Goal: Information Seeking & Learning: Learn about a topic

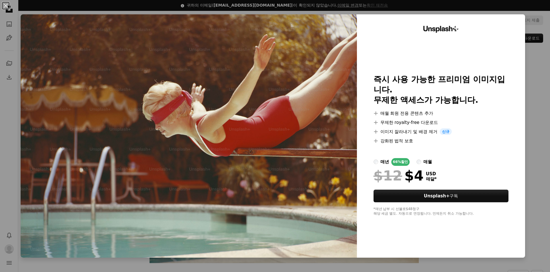
click at [535, 65] on div "An X shape Unsplash+ 즉시 사용 가능한 프리미엄 이미지입니다. 무제한 액세스가 가능합니다. A plus sign 매월 회원 전…" at bounding box center [275, 136] width 550 height 272
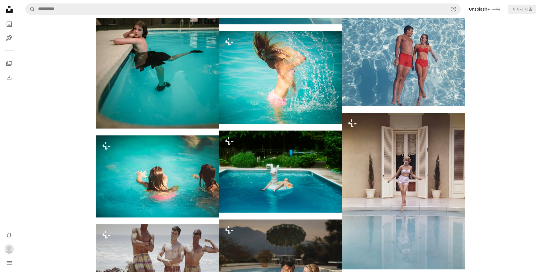
scroll to position [1161, 0]
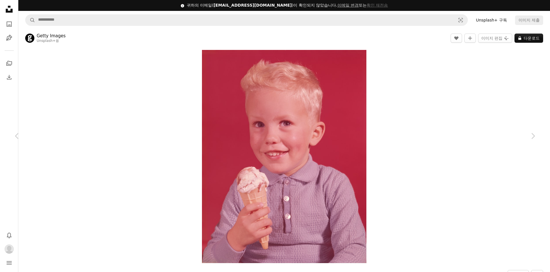
scroll to position [3053, 0]
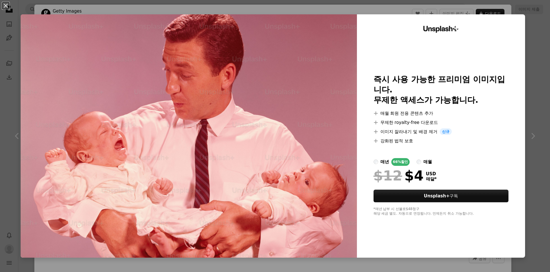
click at [535, 37] on div "An X shape Unsplash+ 즉시 사용 가능한 프리미엄 이미지입니다. 무제한 액세스가 가능합니다. A plus sign 매월 회원 전…" at bounding box center [275, 136] width 550 height 272
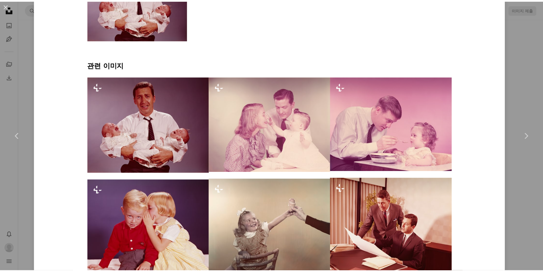
scroll to position [258, 0]
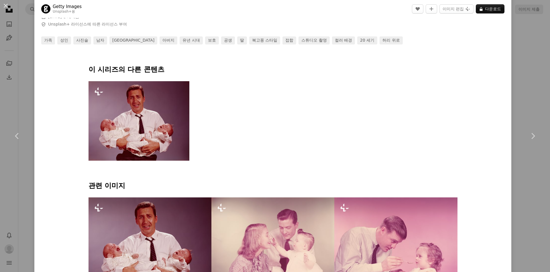
click at [522, 46] on div "An X shape Chevron left Chevron right Getty Images Unsplash+ 용 A heart A plus s…" at bounding box center [275, 136] width 550 height 272
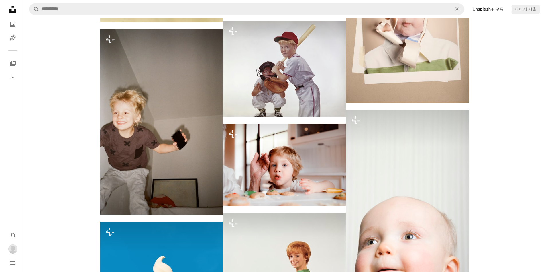
scroll to position [3483, 0]
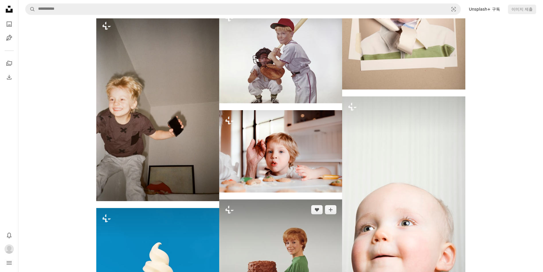
click at [299, 199] on img at bounding box center [280, 261] width 123 height 124
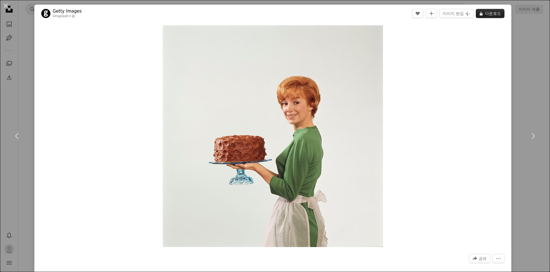
click at [485, 15] on button "A lock 다운로드" at bounding box center [490, 13] width 29 height 9
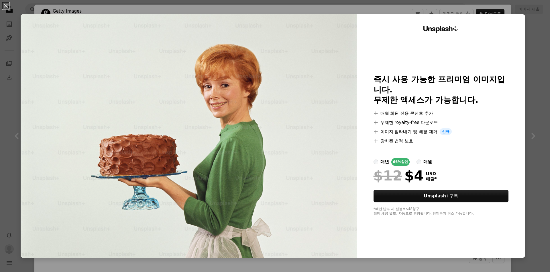
click at [530, 19] on div "An X shape Unsplash+ 즉시 사용 가능한 프리미엄 이미지입니다. 무제한 액세스가 가능합니다. A plus sign 매월 회원 전…" at bounding box center [275, 136] width 550 height 272
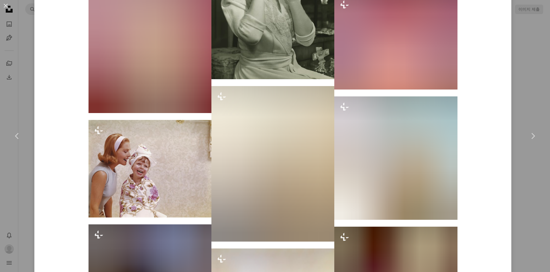
scroll to position [1075, 0]
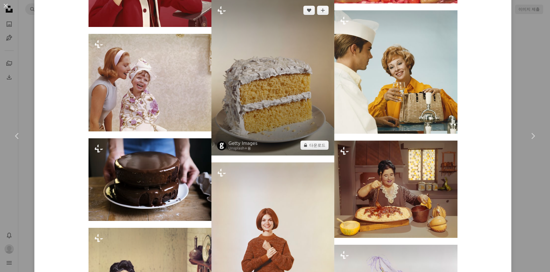
click at [284, 71] on img at bounding box center [273, 77] width 123 height 155
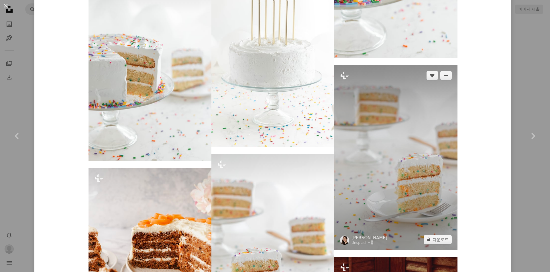
scroll to position [688, 0]
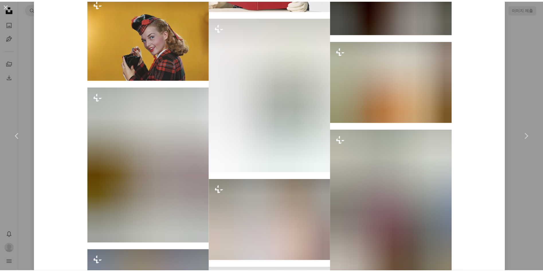
scroll to position [2709, 0]
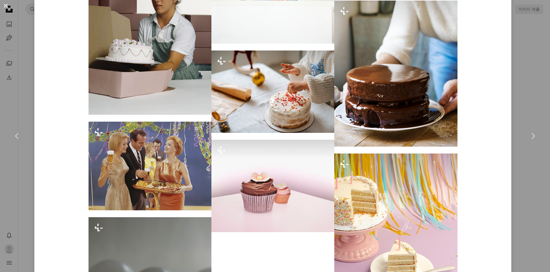
click at [7, 4] on button "An X shape" at bounding box center [5, 5] width 7 height 7
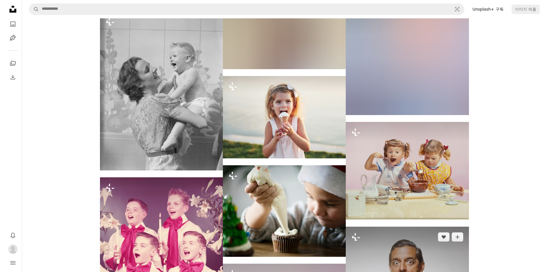
scroll to position [3827, 0]
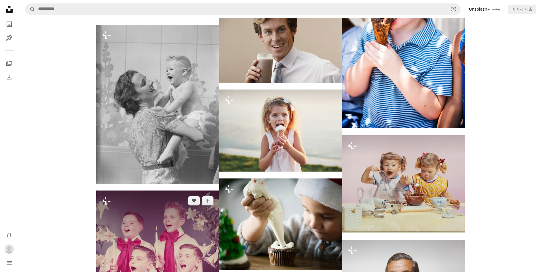
click at [177, 190] on img at bounding box center [157, 269] width 123 height 159
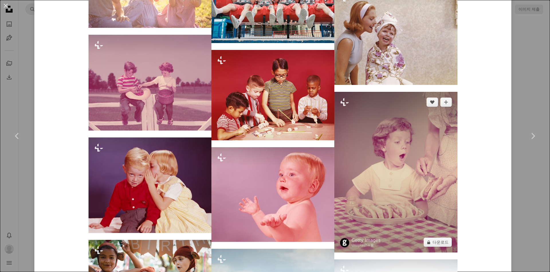
scroll to position [559, 0]
click at [422, 147] on img at bounding box center [396, 172] width 123 height 161
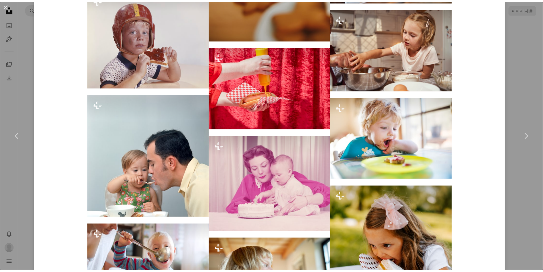
scroll to position [1148, 0]
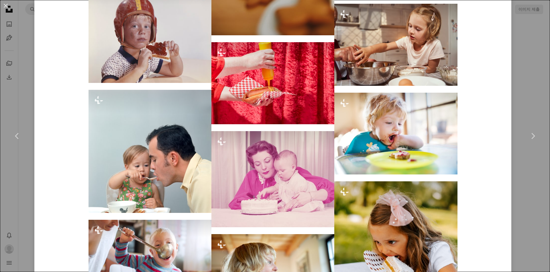
click at [530, 62] on div "An X shape Chevron left Chevron right Getty Images Unsplash+ 용 A heart A plus s…" at bounding box center [275, 136] width 550 height 272
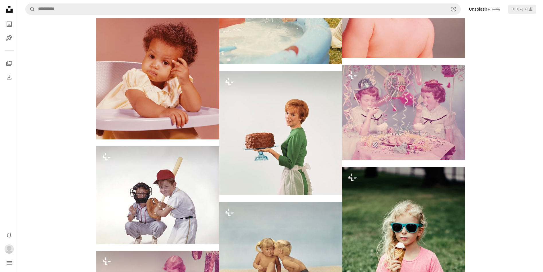
scroll to position [2623, 0]
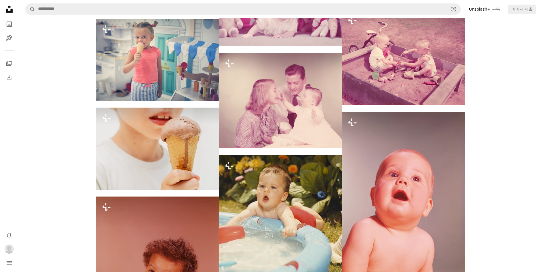
click at [153, 3] on nav "A magnifying glass Visual search Unsplash+ 구독 이미지 제출" at bounding box center [280, 9] width 525 height 18
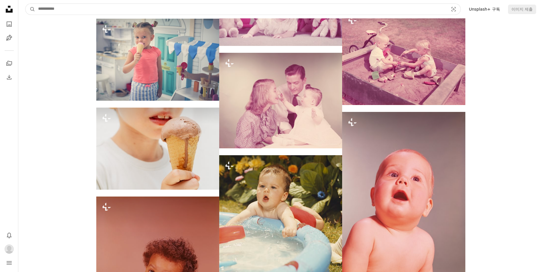
click at [150, 9] on input "사이트 전체에서 이미지 찾기" at bounding box center [241, 9] width 412 height 11
type input "*********"
click at [26, 4] on button "A magnifying glass" at bounding box center [31, 9] width 10 height 11
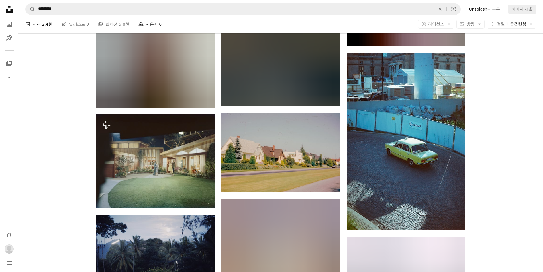
scroll to position [473, 0]
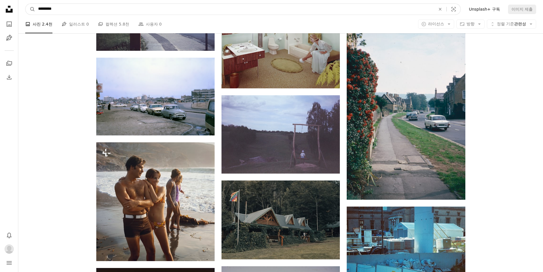
click at [141, 10] on input "*********" at bounding box center [234, 9] width 399 height 11
type input "**********"
click button "A magnifying glass" at bounding box center [31, 9] width 10 height 11
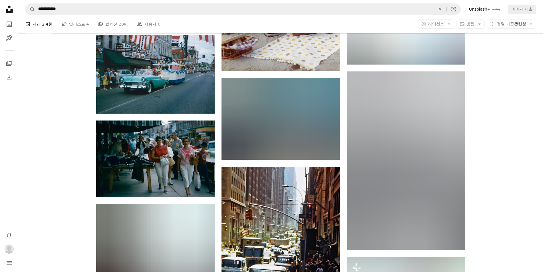
scroll to position [645, 0]
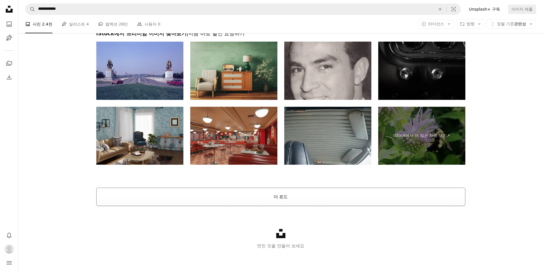
click at [309, 196] on button "더 로드" at bounding box center [280, 196] width 369 height 18
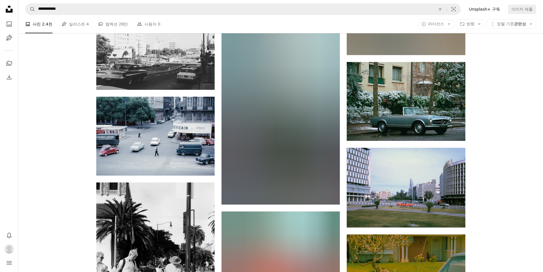
scroll to position [5686, 0]
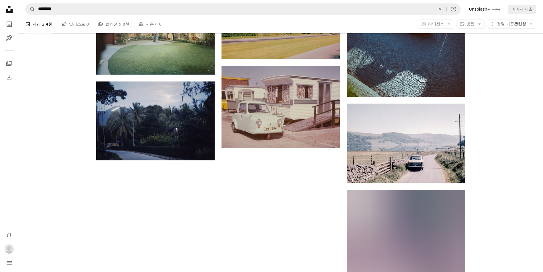
scroll to position [473, 0]
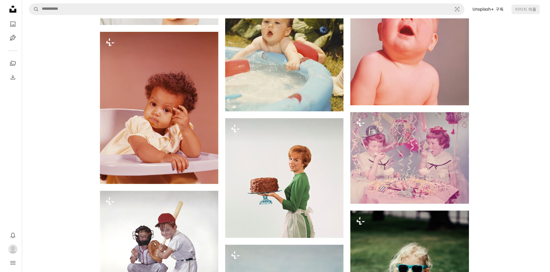
scroll to position [2709, 0]
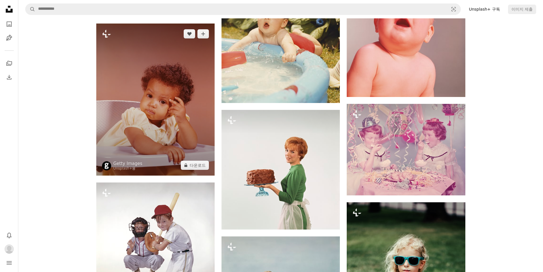
click at [180, 97] on img at bounding box center [155, 100] width 118 height 152
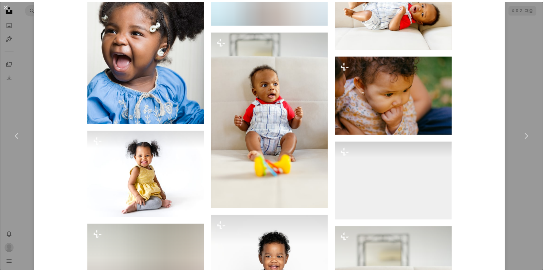
scroll to position [602, 0]
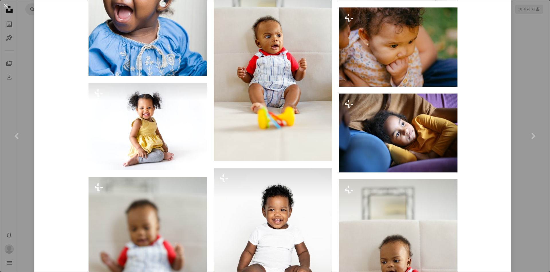
click at [512, 72] on div "An X shape Chevron left Chevron right Getty Images Unsplash+ 용 A heart A plus s…" at bounding box center [275, 136] width 550 height 272
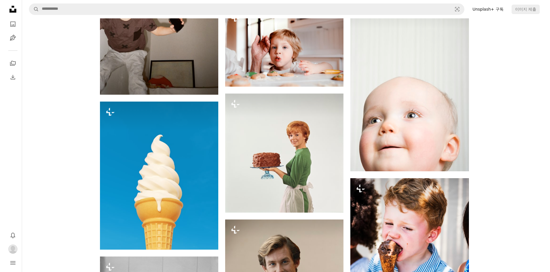
scroll to position [3397, 0]
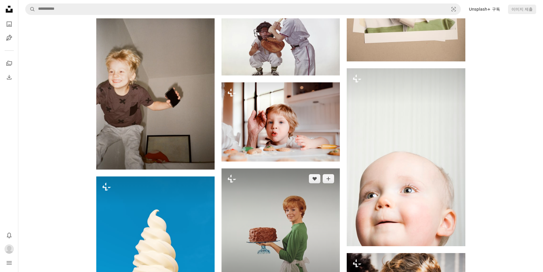
click at [281, 206] on img at bounding box center [281, 227] width 118 height 119
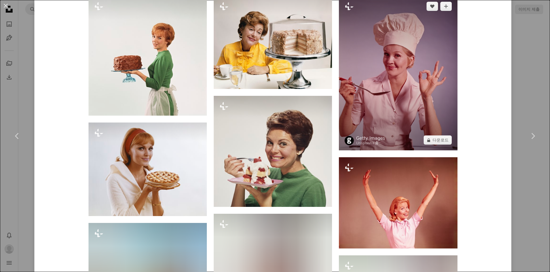
scroll to position [473, 0]
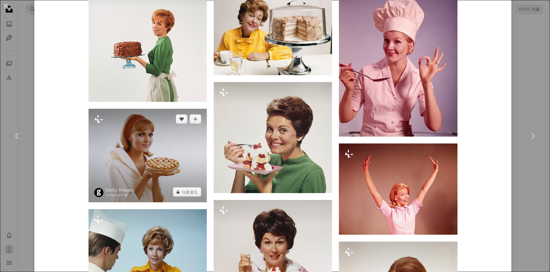
click at [175, 161] on img at bounding box center [148, 155] width 118 height 93
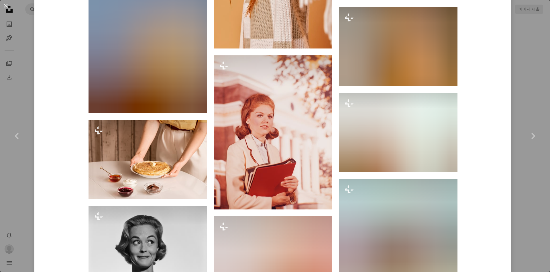
scroll to position [2967, 0]
